Goal: Register for event/course

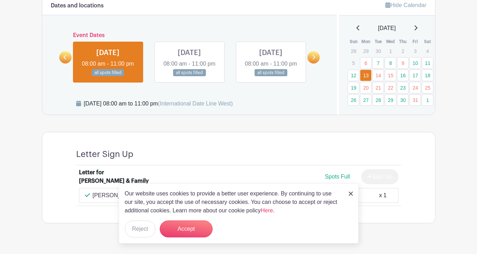
scroll to position [419, 0]
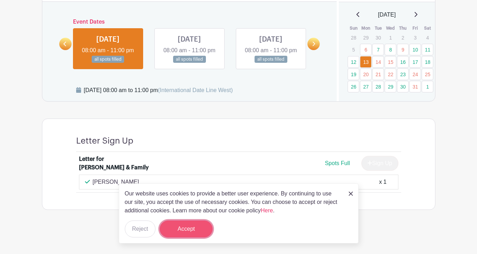
click at [187, 231] on button "Accept" at bounding box center [186, 228] width 53 height 17
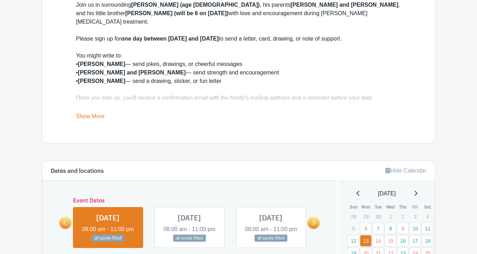
scroll to position [223, 0]
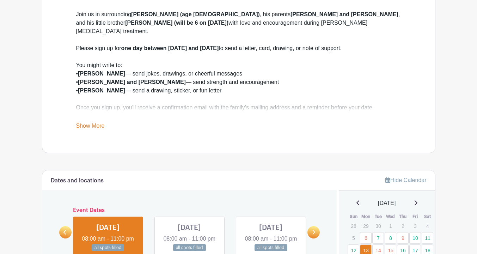
click at [97, 125] on link "Show More" at bounding box center [90, 127] width 29 height 9
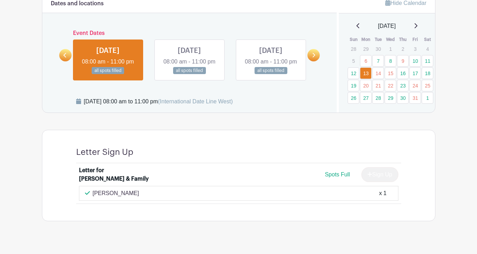
scroll to position [433, 0]
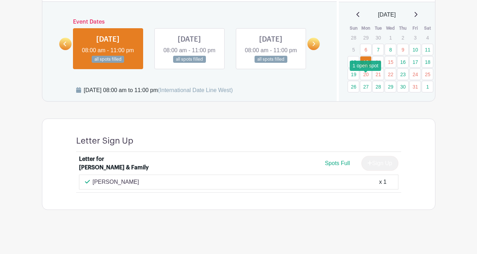
click at [364, 81] on link "27" at bounding box center [366, 87] width 12 height 12
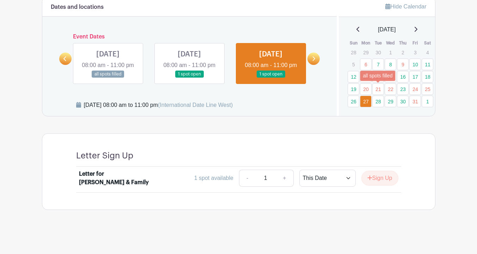
scroll to position [407, 0]
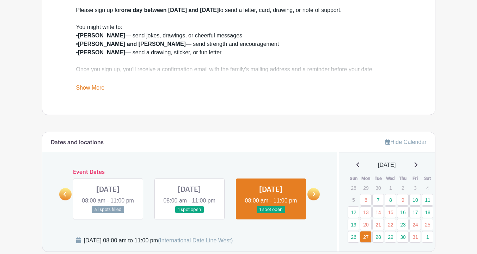
scroll to position [262, 0]
click at [92, 90] on link "Show More" at bounding box center [90, 88] width 29 height 9
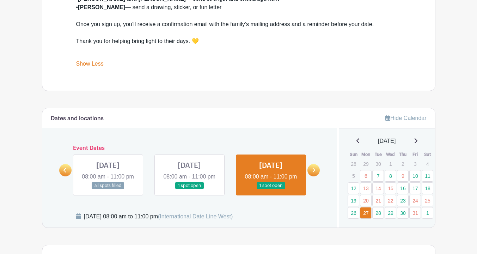
scroll to position [309, 0]
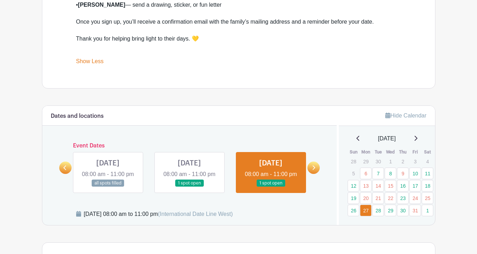
click at [189, 187] on link at bounding box center [189, 187] width 0 height 0
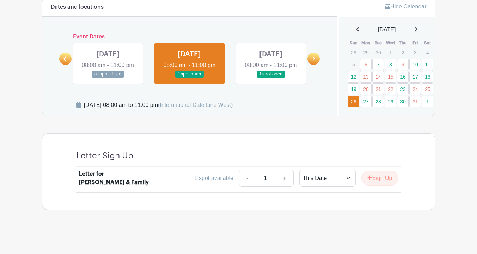
scroll to position [407, 0]
click at [282, 179] on link "+" at bounding box center [285, 178] width 18 height 17
click at [382, 179] on button "Sign Up" at bounding box center [379, 178] width 37 height 15
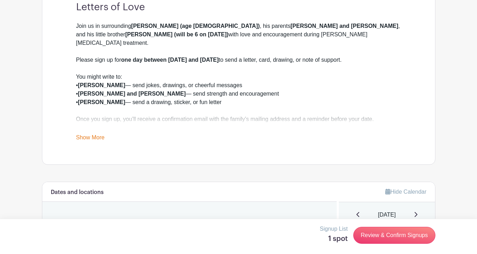
scroll to position [181, 0]
